Goal: Find specific page/section

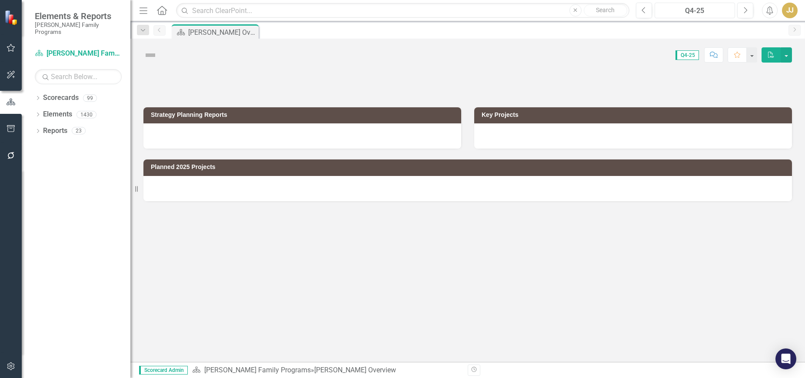
click at [698, 13] on div "Q4-25" at bounding box center [695, 11] width 74 height 10
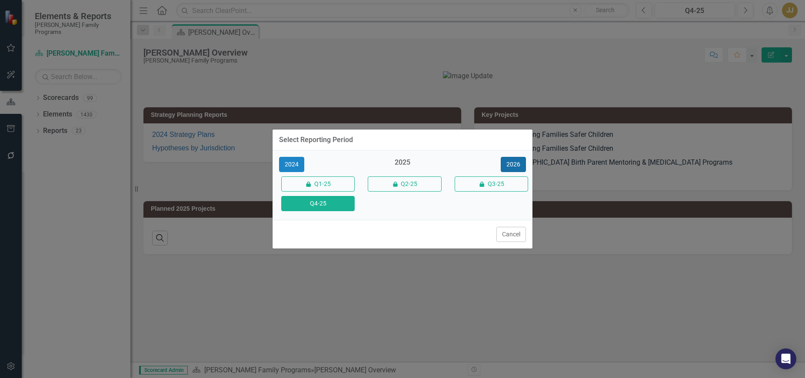
click at [518, 166] on button "2026" at bounding box center [513, 164] width 25 height 15
click at [341, 201] on button "Q4-26" at bounding box center [317, 203] width 73 height 15
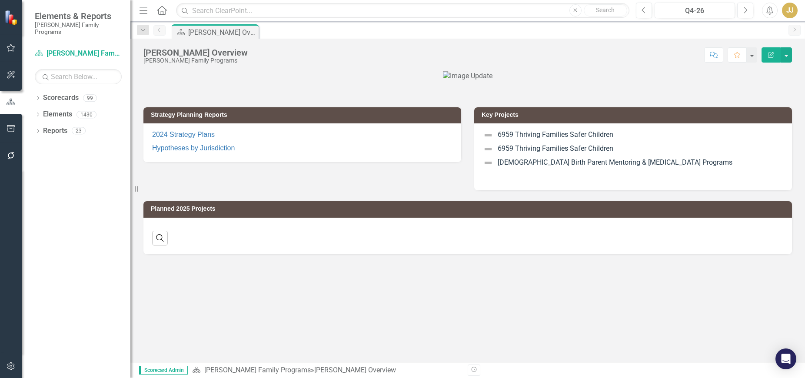
click at [37, 97] on icon "Dropdown" at bounding box center [38, 99] width 6 height 5
click at [42, 112] on icon "Dropdown" at bounding box center [42, 114] width 7 height 5
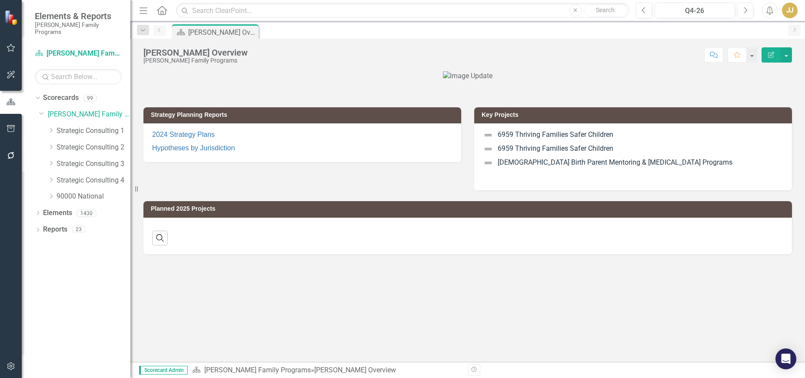
click at [50, 128] on icon "Dropdown" at bounding box center [51, 130] width 7 height 5
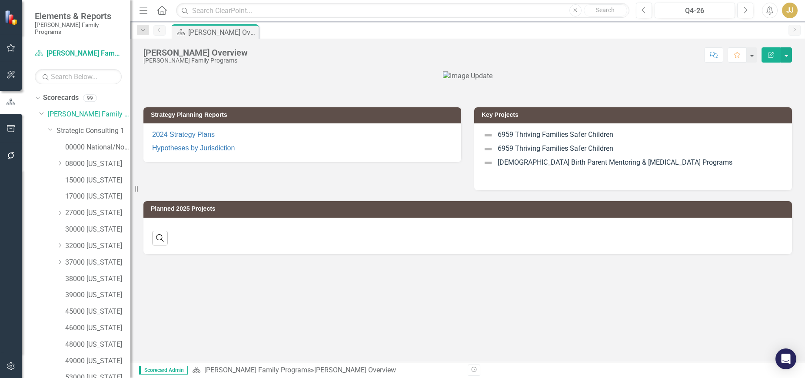
click at [50, 126] on icon "Dropdown" at bounding box center [50, 129] width 5 height 7
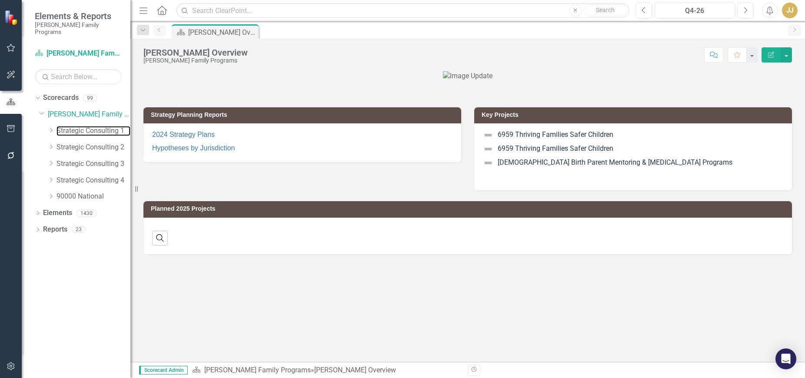
click at [70, 126] on link "Strategic Consulting 1" at bounding box center [94, 131] width 74 height 10
